Goal: Transaction & Acquisition: Purchase product/service

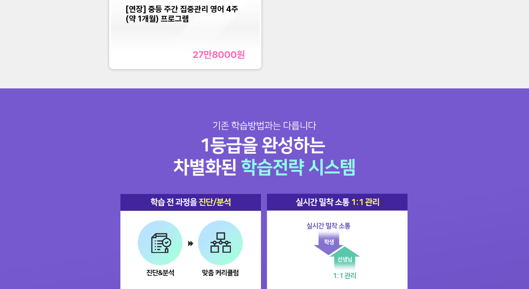
scroll to position [760, 0]
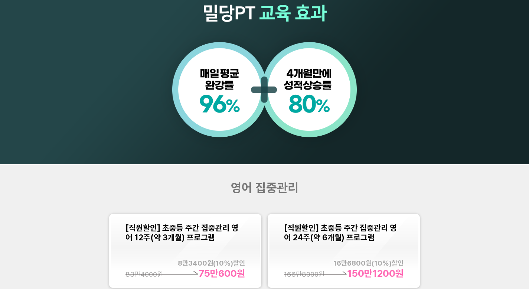
scroll to position [779, 0]
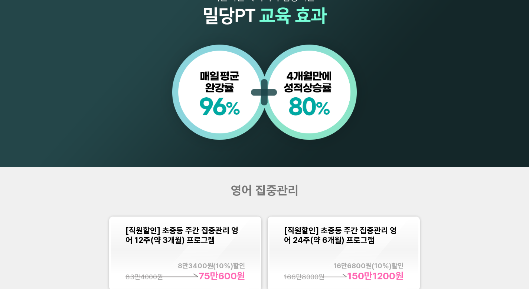
scroll to position [705, 0]
